Goal: Information Seeking & Learning: Compare options

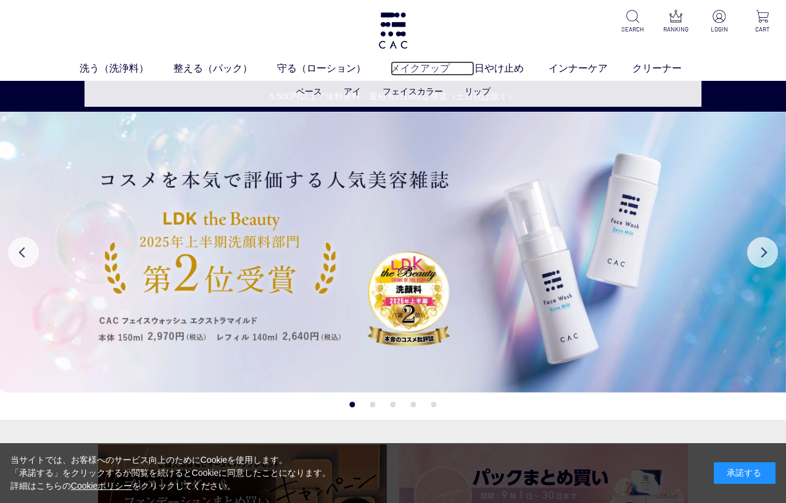
click at [413, 73] on link "メイクアップ" at bounding box center [433, 68] width 84 height 15
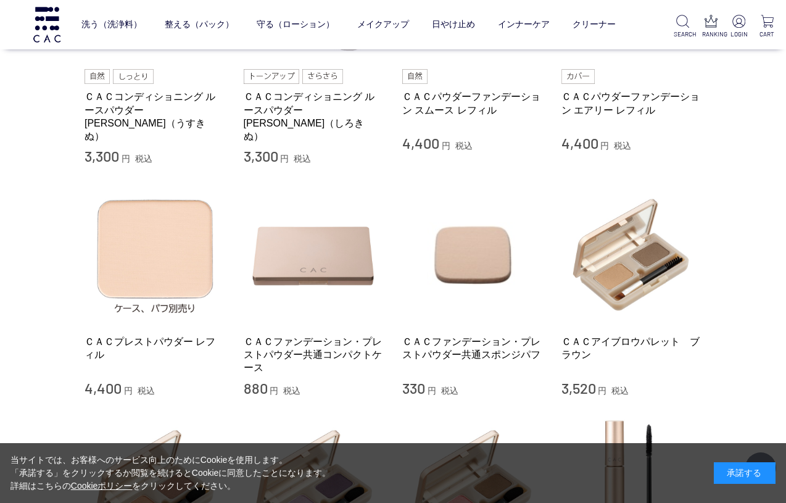
scroll to position [628, 0]
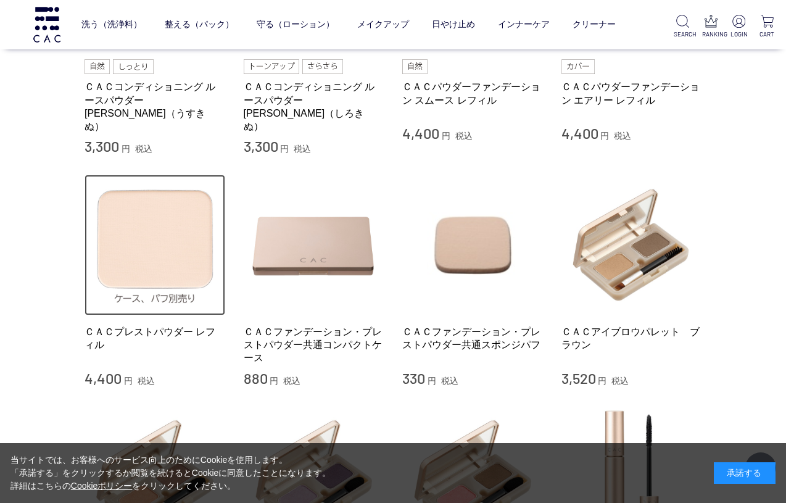
click at [160, 244] on img at bounding box center [155, 245] width 141 height 141
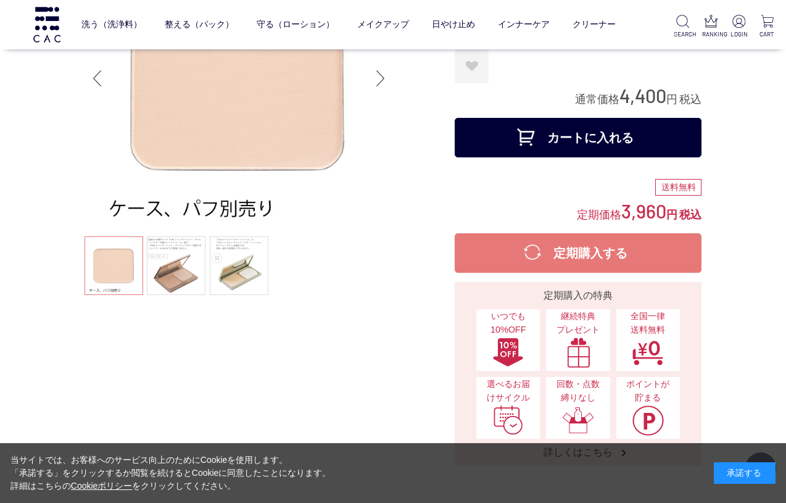
scroll to position [115, 0]
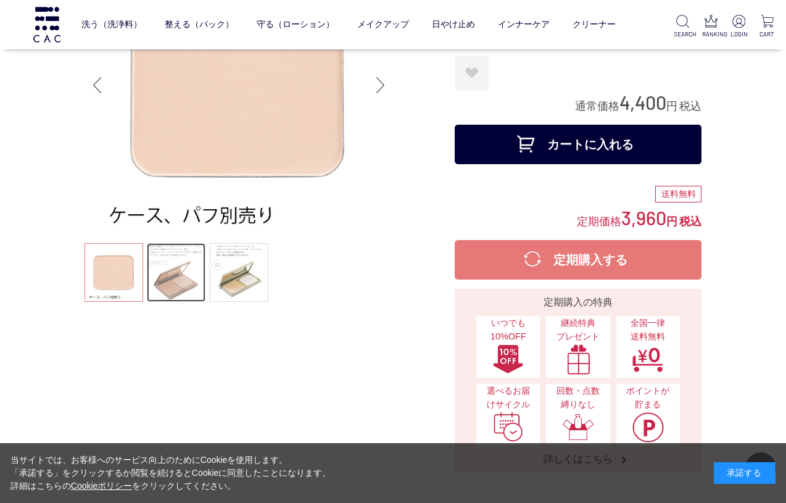
click at [176, 265] on link at bounding box center [176, 272] width 59 height 59
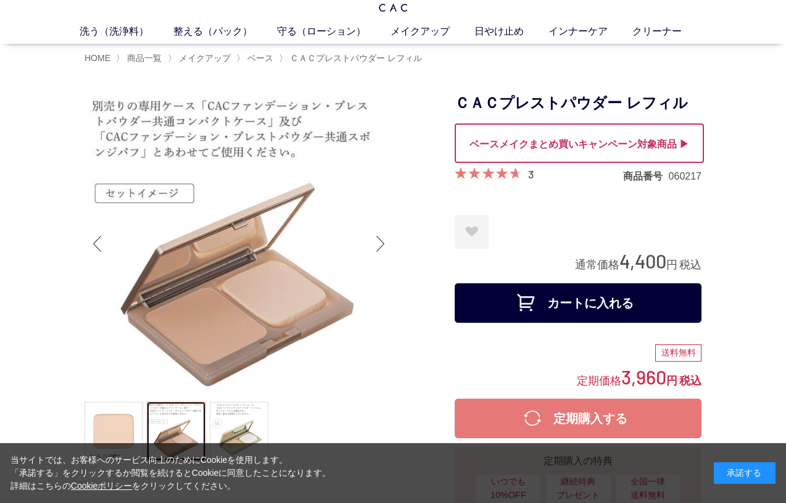
scroll to position [36, 0]
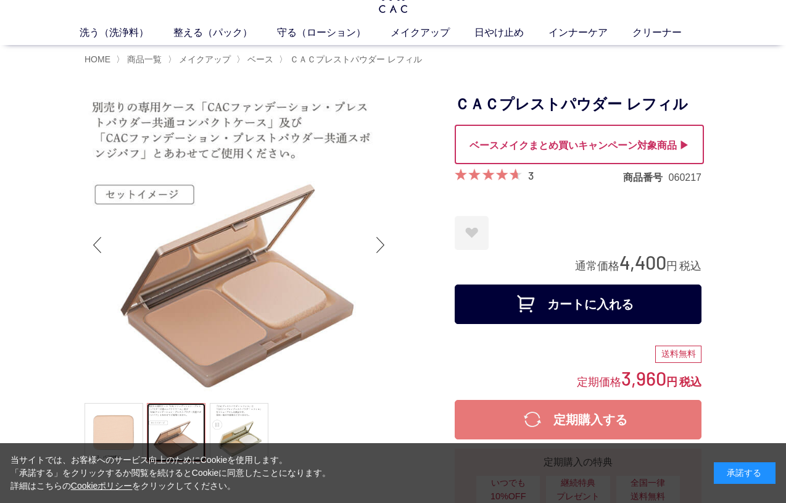
click at [207, 233] on img at bounding box center [239, 245] width 308 height 308
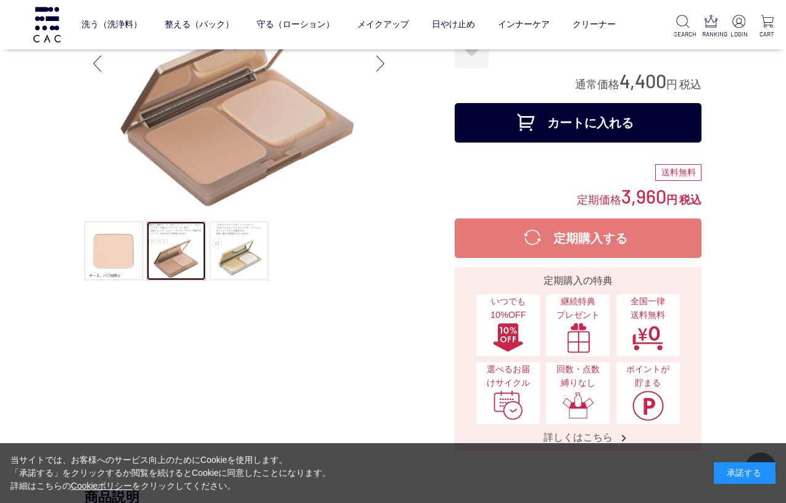
scroll to position [142, 0]
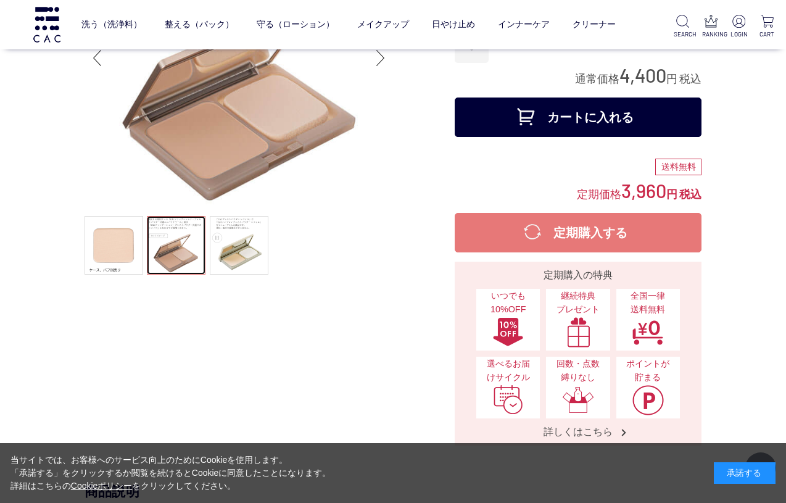
click at [232, 223] on div at bounding box center [239, 91] width 308 height 374
click at [256, 133] on img at bounding box center [239, 58] width 308 height 308
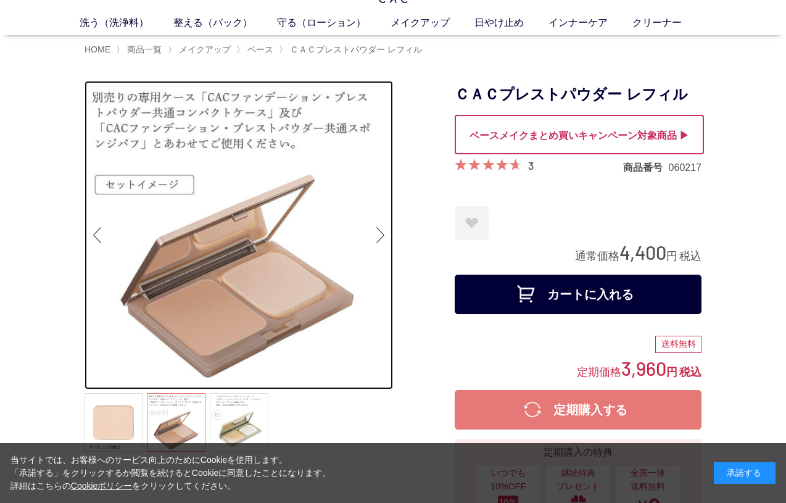
scroll to position [44, 0]
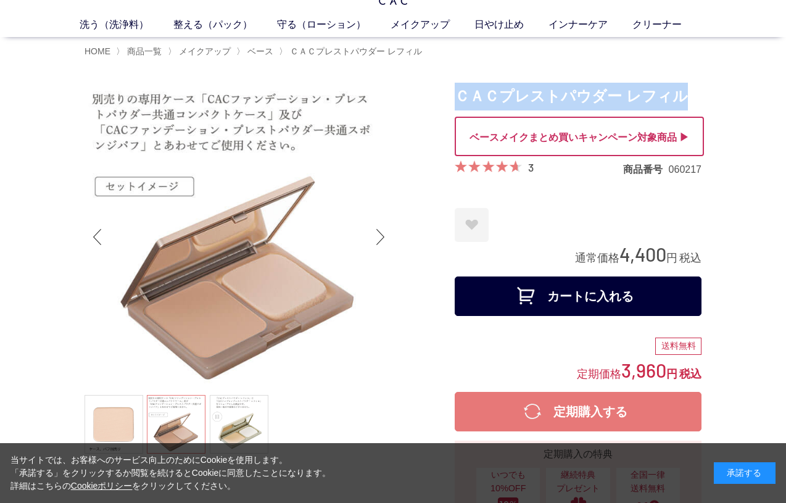
drag, startPoint x: 458, startPoint y: 97, endPoint x: 687, endPoint y: 97, distance: 228.9
click at [687, 97] on h1 "ＣＡＣプレストパウダー レフィル" at bounding box center [578, 97] width 247 height 28
copy h1 "ＣＡＣプレストパウダー レフィル"
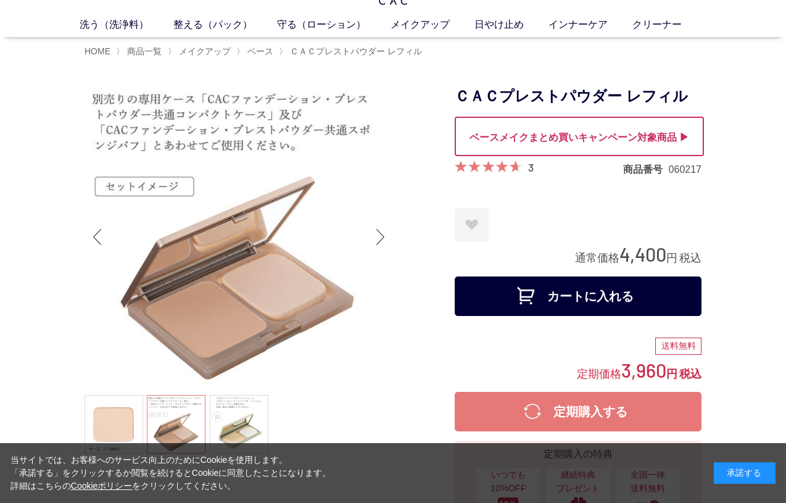
click at [630, 139] on div at bounding box center [579, 136] width 249 height 39
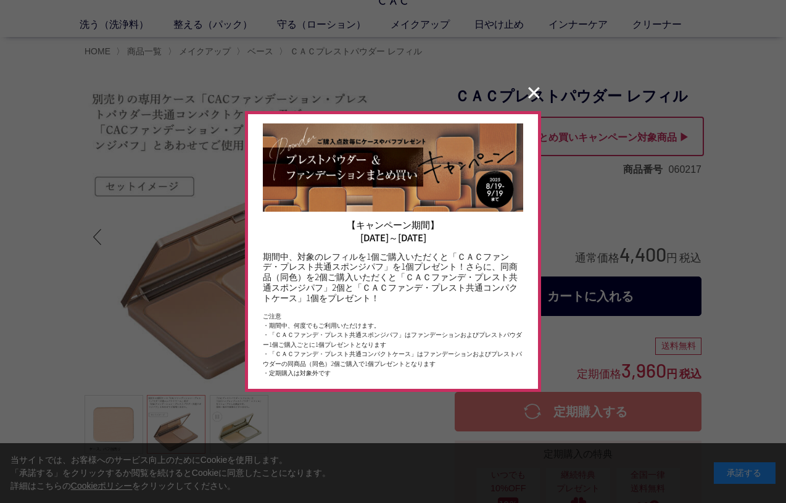
click at [532, 90] on button "✕" at bounding box center [534, 92] width 24 height 23
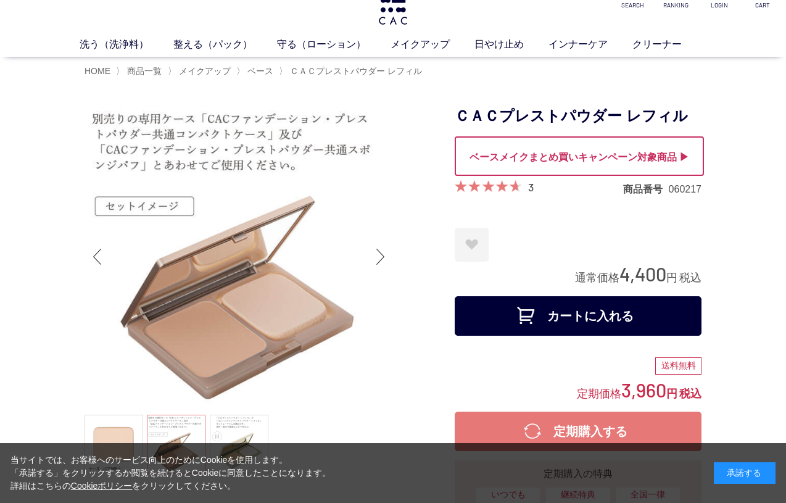
scroll to position [23, 0]
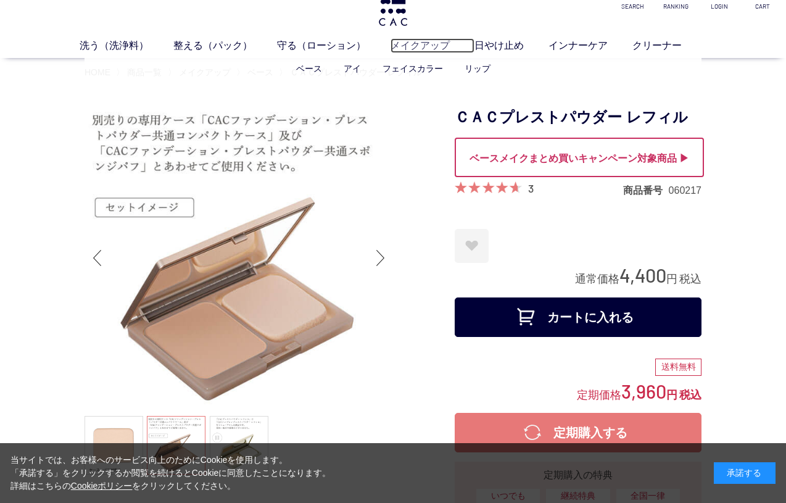
click at [410, 48] on link "メイクアップ" at bounding box center [433, 45] width 84 height 15
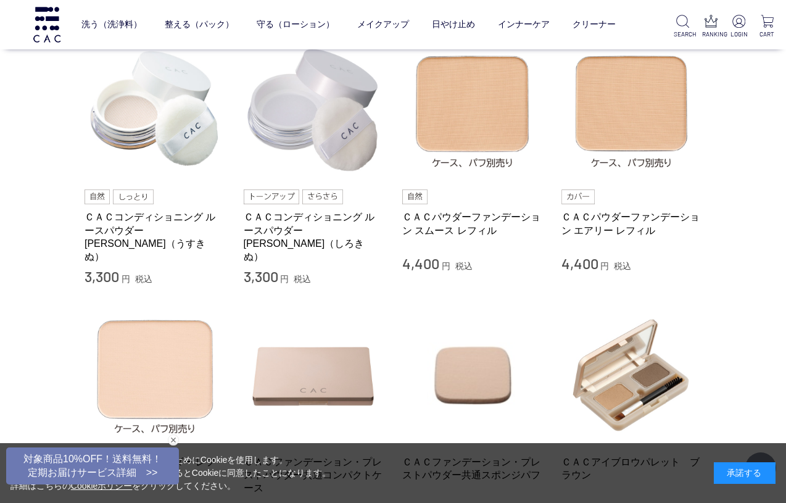
scroll to position [506, 0]
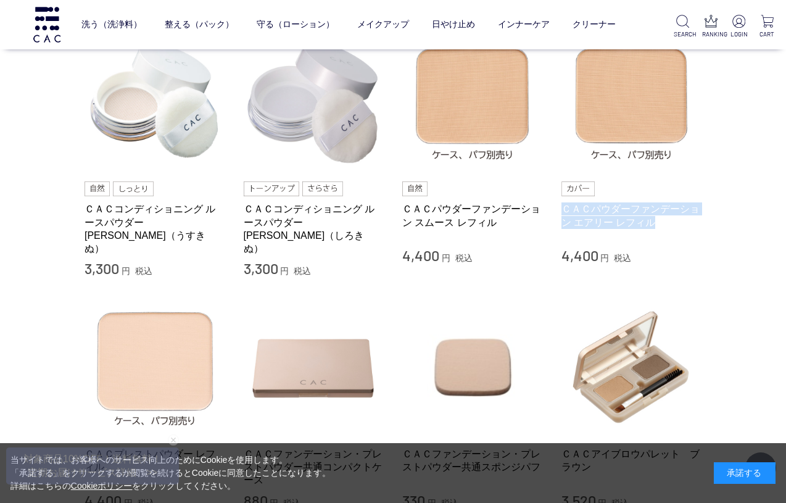
drag, startPoint x: 558, startPoint y: 208, endPoint x: 655, endPoint y: 225, distance: 98.4
click at [655, 225] on li "ＣＡＣコンディショニング ルースパウダー 薄絹（うすきぬ） 3,300 円 税込 ＣＡＣコンディショニング ルースパウダー 白絹（しろきぬ） 3,300 円 …" at bounding box center [393, 154] width 617 height 247
copy link "ＣＡＣパウダーファンデーション エアリー レフィル"
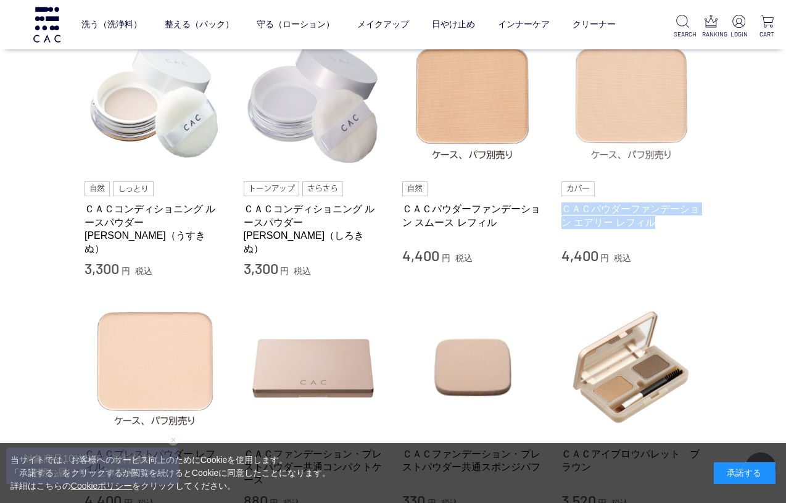
scroll to position [477, 0]
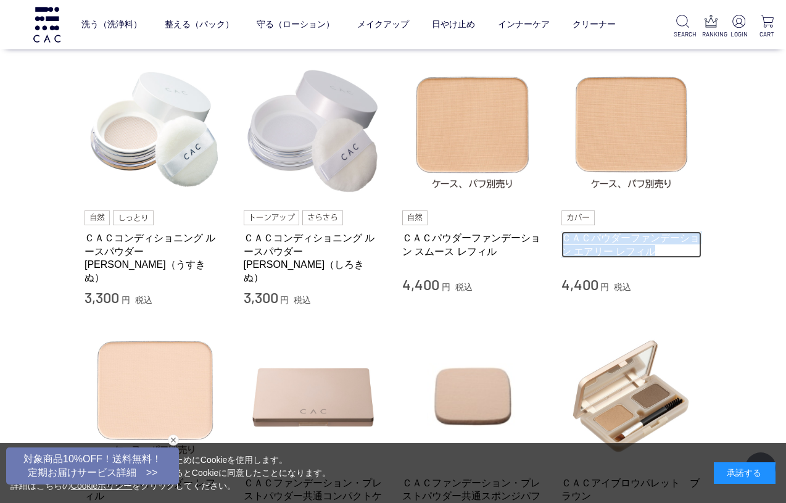
click at [610, 250] on link "ＣＡＣパウダーファンデーション エアリー レフィル" at bounding box center [631, 244] width 141 height 27
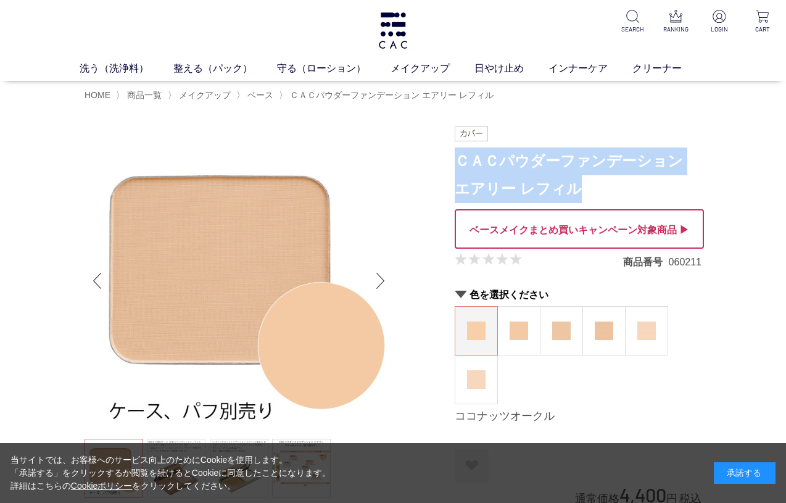
drag, startPoint x: 459, startPoint y: 159, endPoint x: 564, endPoint y: 175, distance: 106.8
click at [564, 175] on h1 "ＣＡＣパウダーファンデーション エアリー レフィル" at bounding box center [578, 175] width 247 height 56
copy h1 "ＣＡＣパウダーファンデーション エアリー レフィル"
click at [518, 161] on h1 "ＣＡＣパウダーファンデーション エアリー レフィル" at bounding box center [578, 175] width 247 height 56
drag, startPoint x: 456, startPoint y: 163, endPoint x: 576, endPoint y: 181, distance: 121.0
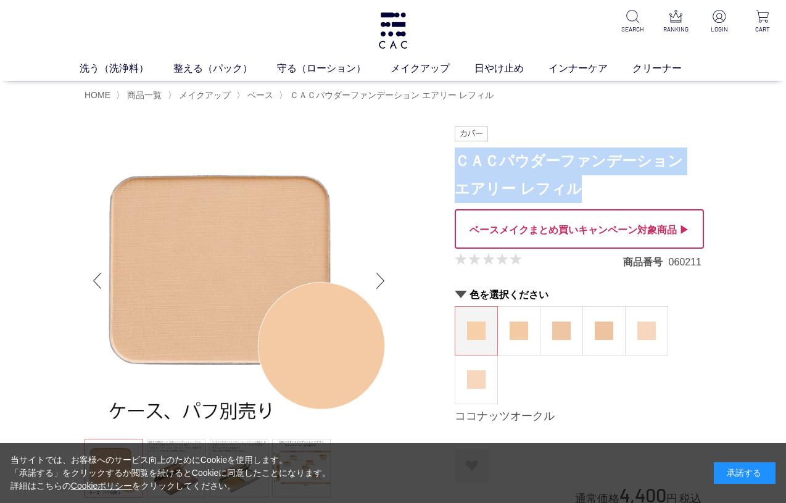
click at [576, 181] on h1 "ＣＡＣパウダーファンデーション エアリー レフィル" at bounding box center [578, 175] width 247 height 56
copy h1 "ＣＡＣパウダーファンデーション エアリー レフィル"
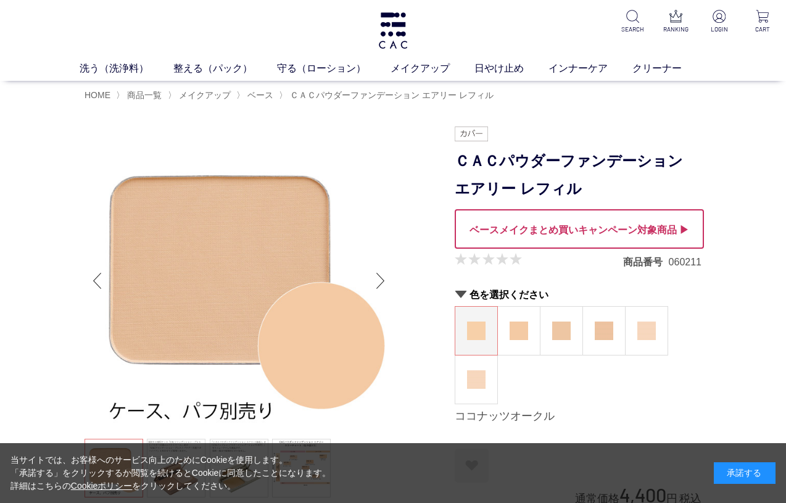
click at [542, 134] on ul at bounding box center [578, 133] width 247 height 15
drag, startPoint x: 676, startPoint y: 159, endPoint x: 680, endPoint y: 180, distance: 21.4
click at [680, 180] on h1 "ＣＡＣパウダーファンデーション エアリー レフィル" at bounding box center [578, 175] width 247 height 56
copy h1 "エアリー レフィル"
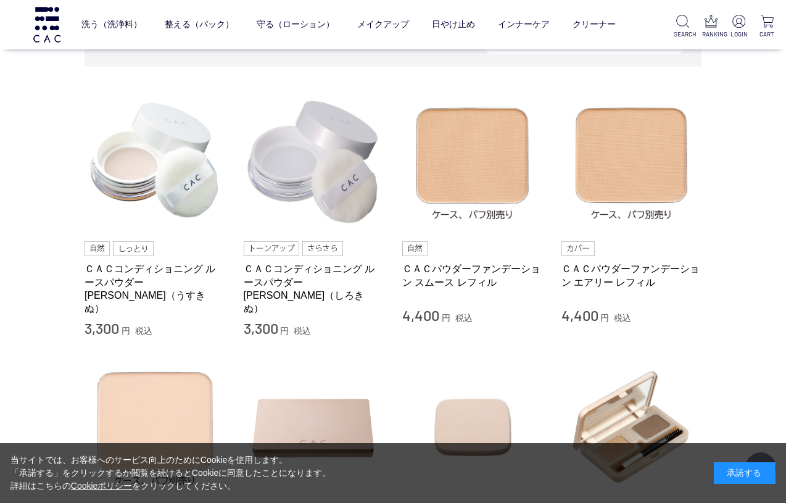
scroll to position [444, 0]
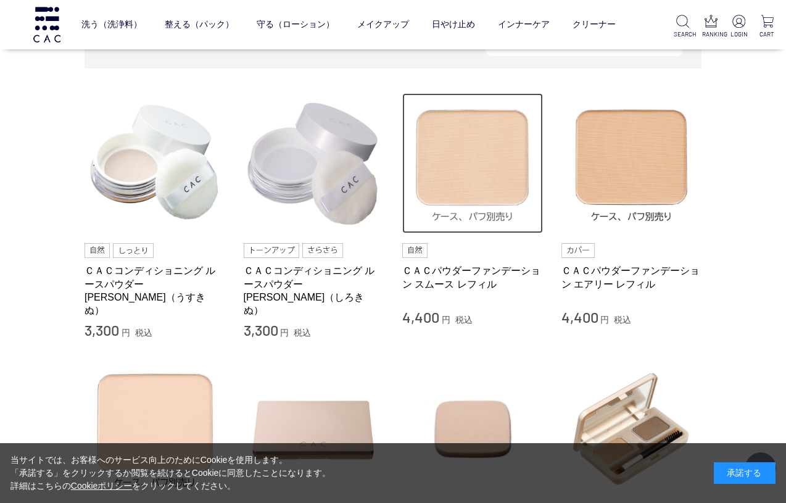
click at [518, 163] on img at bounding box center [472, 163] width 141 height 141
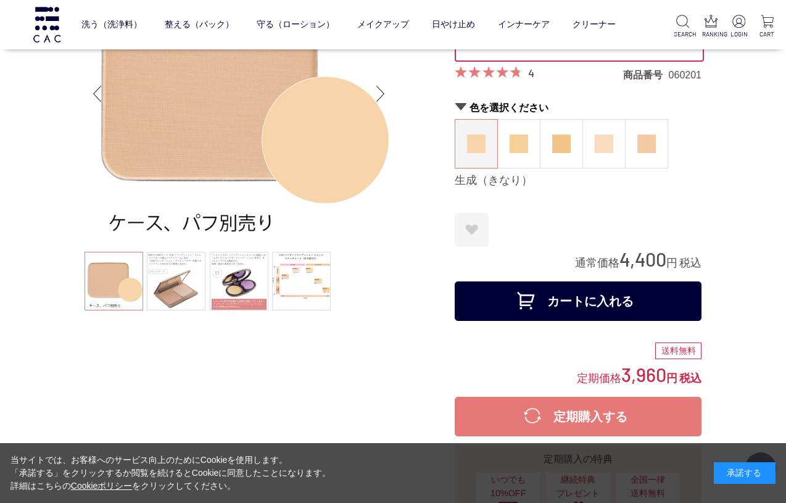
scroll to position [99, 0]
